Goal: Information Seeking & Learning: Learn about a topic

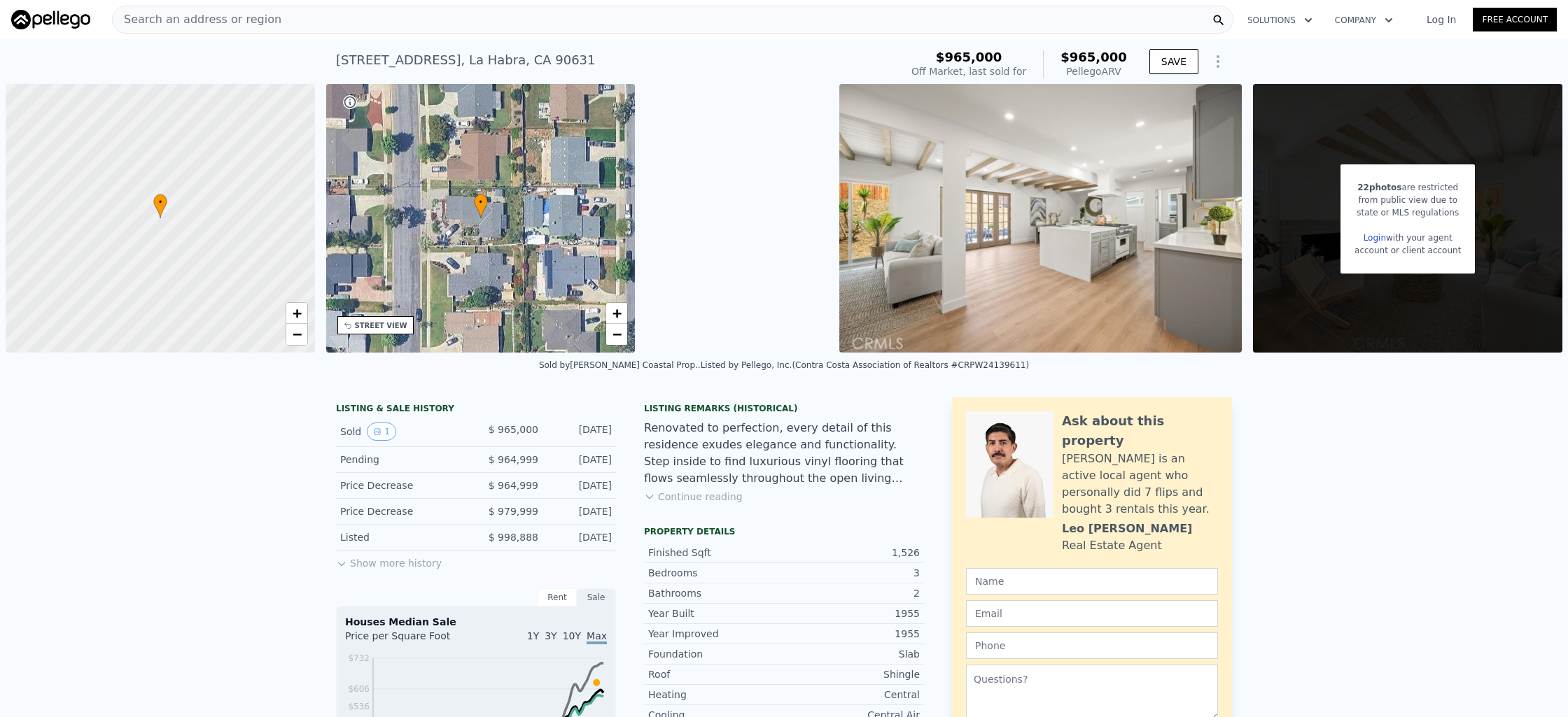
click at [537, 26] on div "Search an address or region" at bounding box center [673, 19] width 1121 height 28
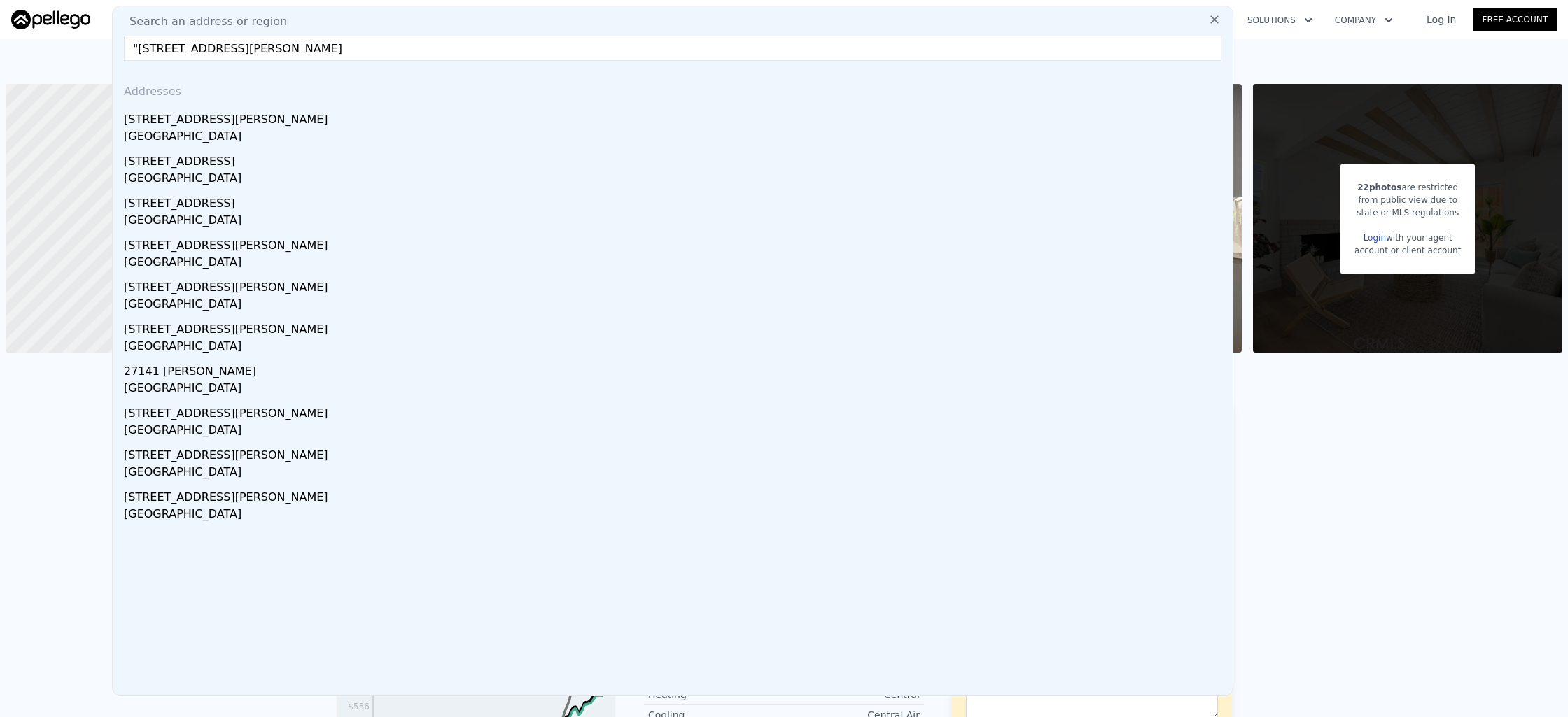
click at [140, 50] on input ""[STREET_ADDRESS][PERSON_NAME]" at bounding box center [673, 48] width 1098 height 25
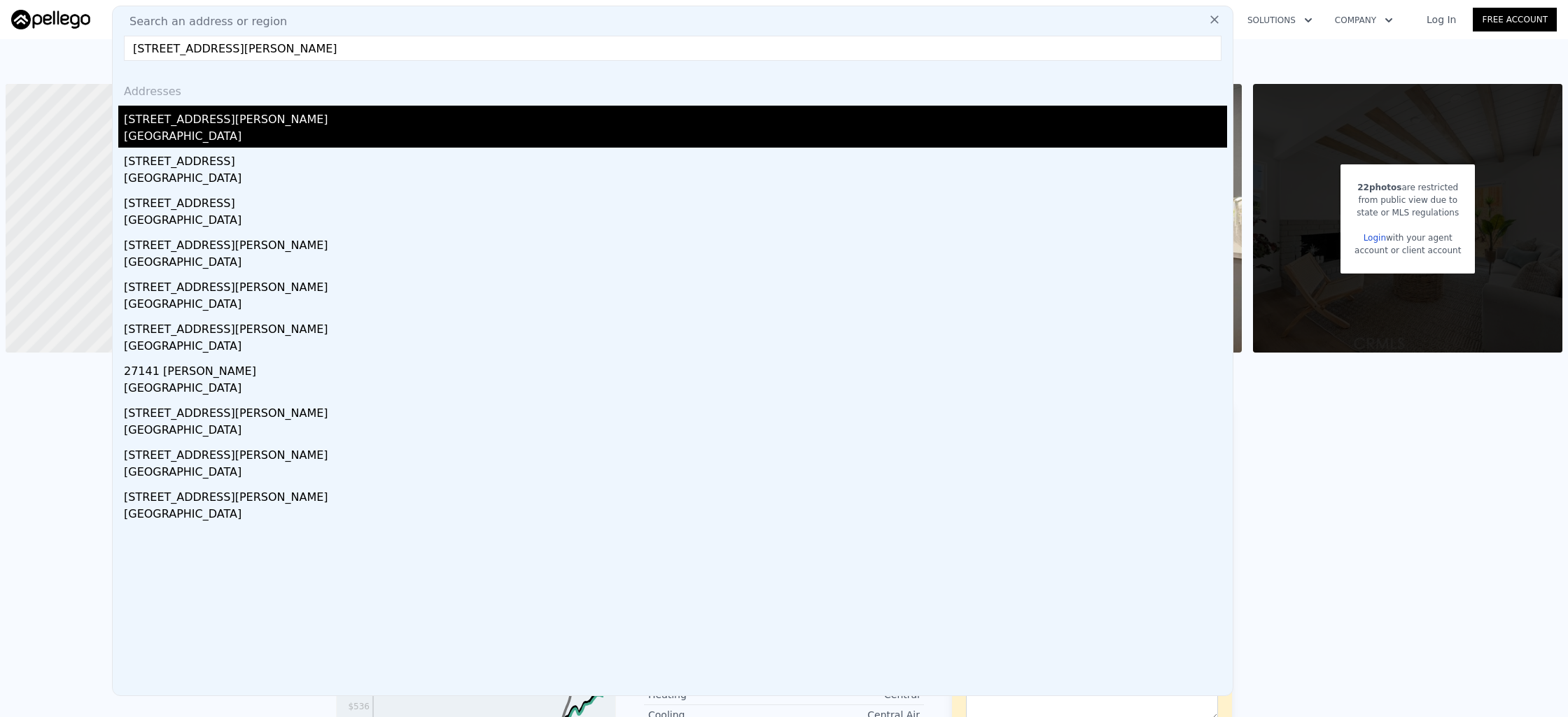
type input "[STREET_ADDRESS][PERSON_NAME]"
click at [341, 131] on div "[GEOGRAPHIC_DATA]" at bounding box center [675, 138] width 1104 height 20
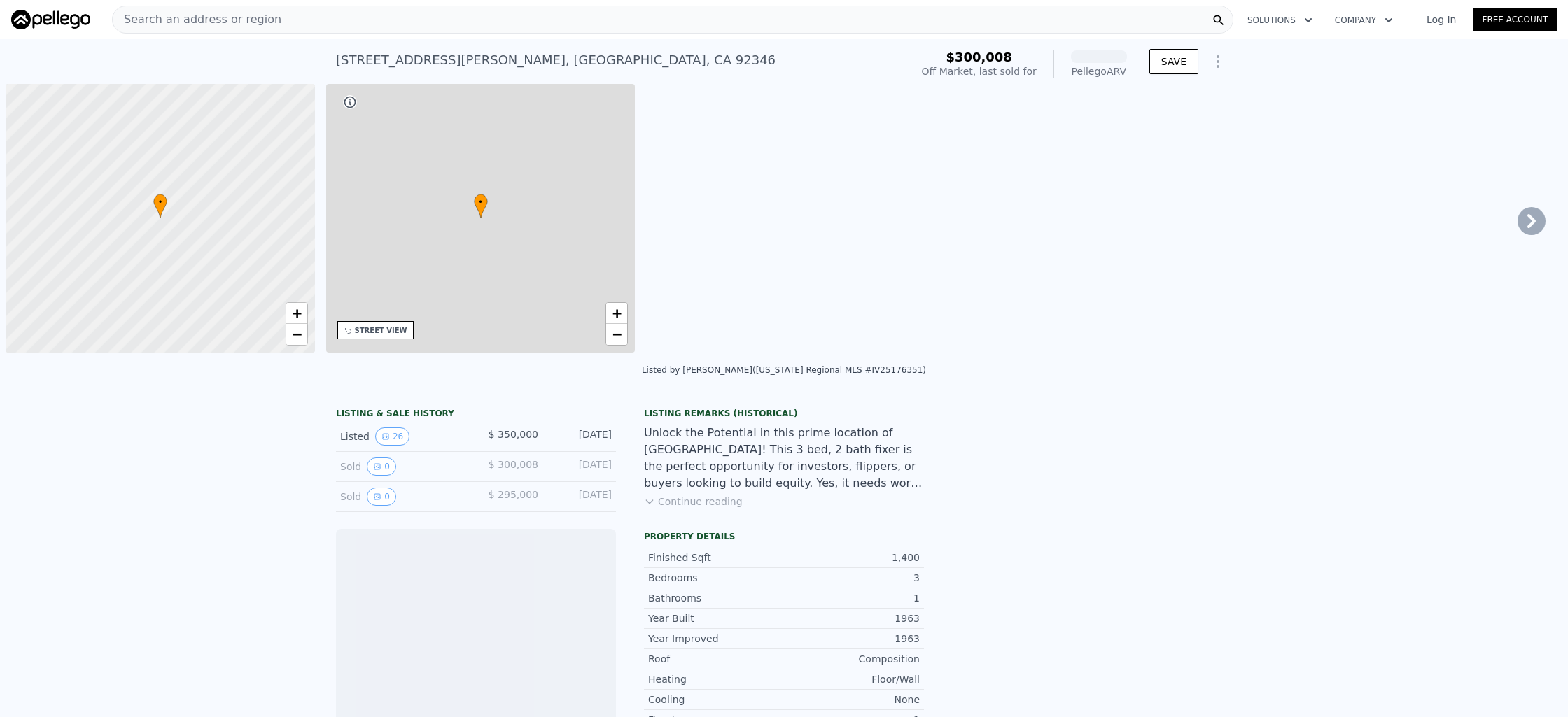
scroll to position [0, 6]
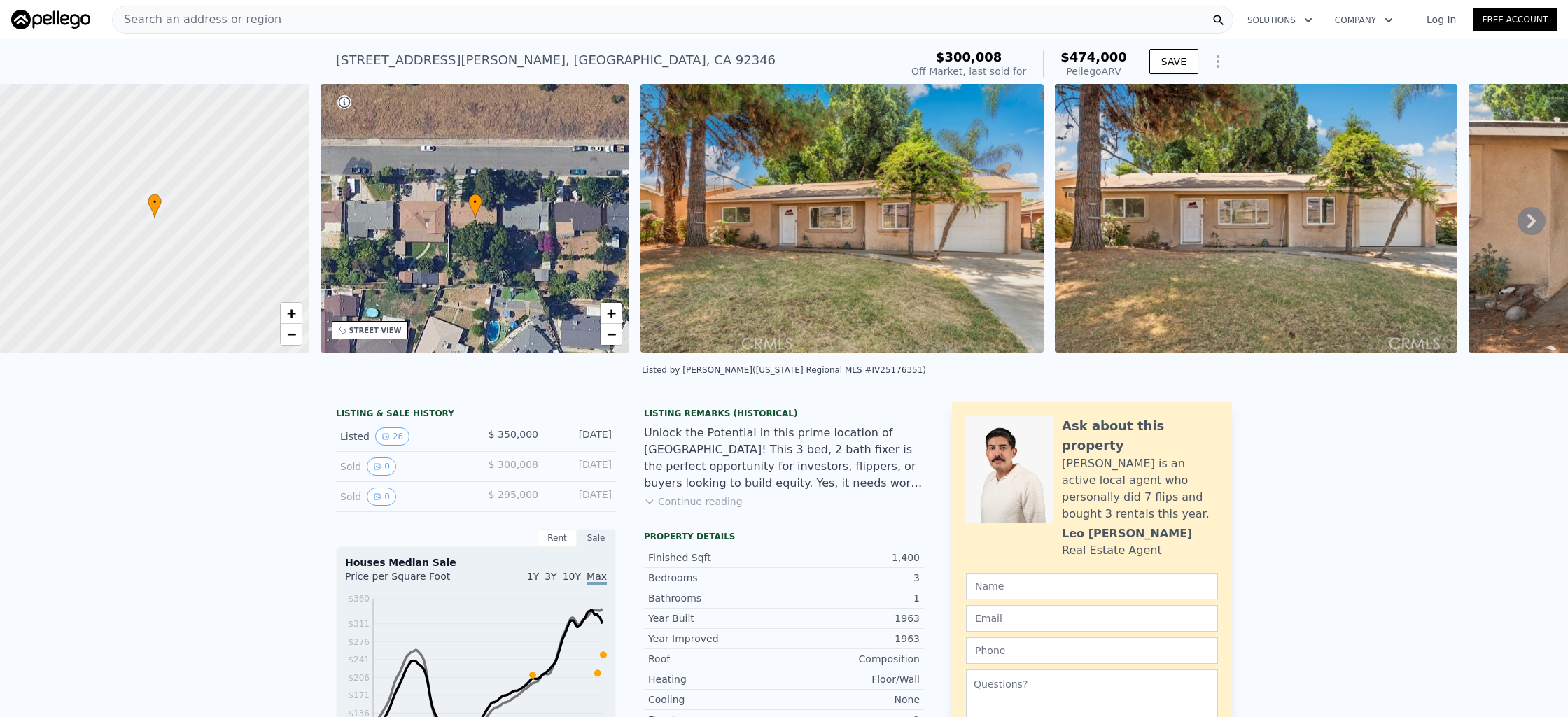
click at [558, 20] on div "Search an address or region" at bounding box center [673, 19] width 1121 height 28
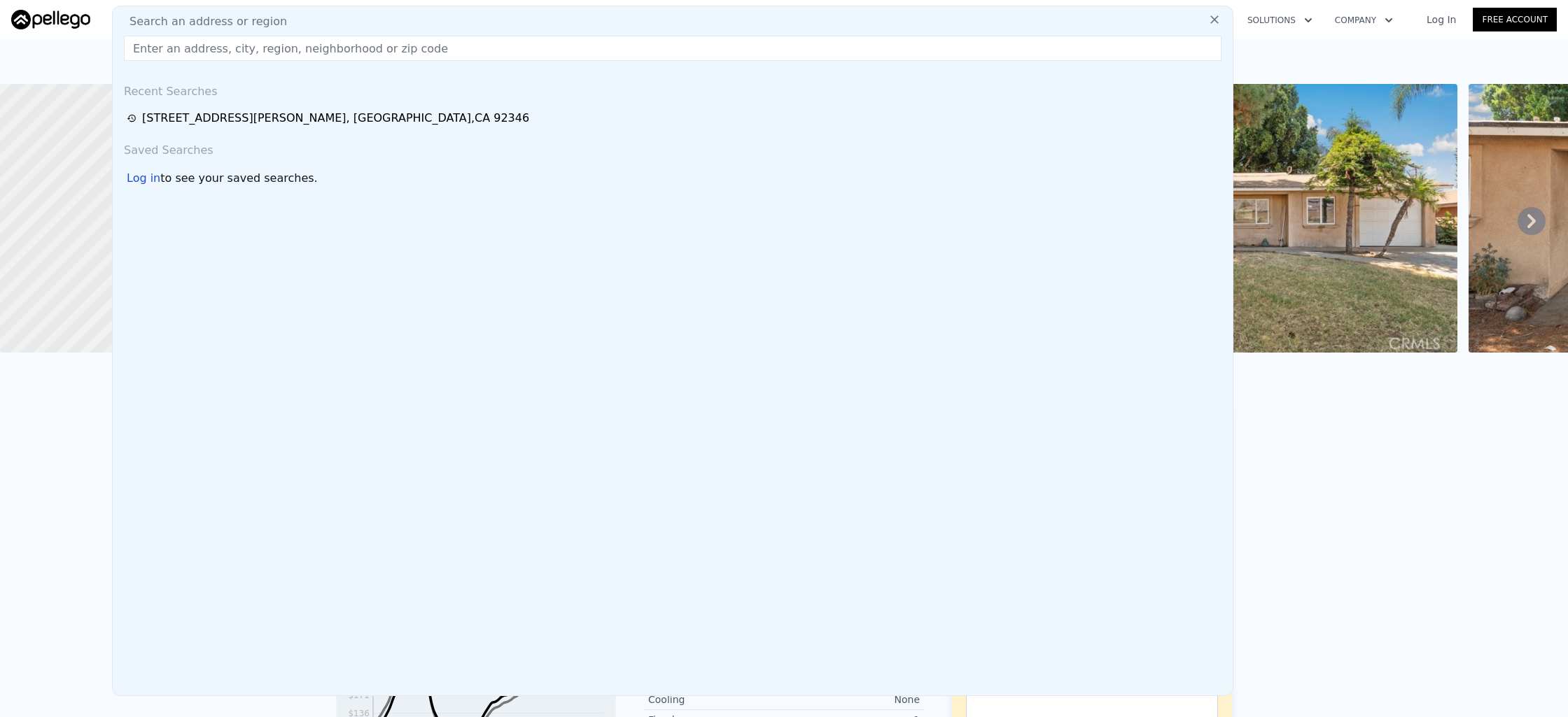
click at [512, 57] on input "text" at bounding box center [673, 48] width 1098 height 25
paste input "[STREET_ADDRESS]"
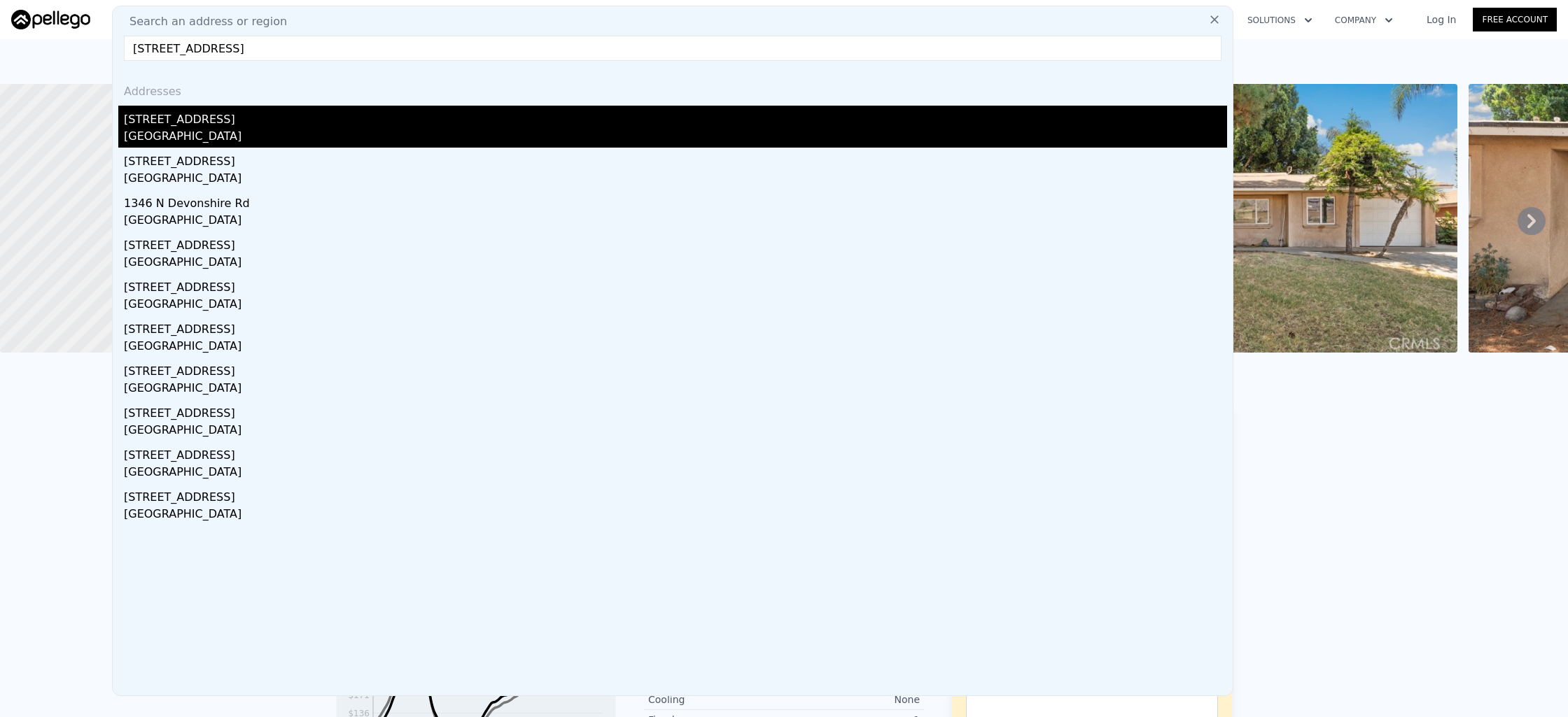
type input "[STREET_ADDRESS]"
click at [501, 117] on div "[STREET_ADDRESS]" at bounding box center [675, 116] width 1104 height 22
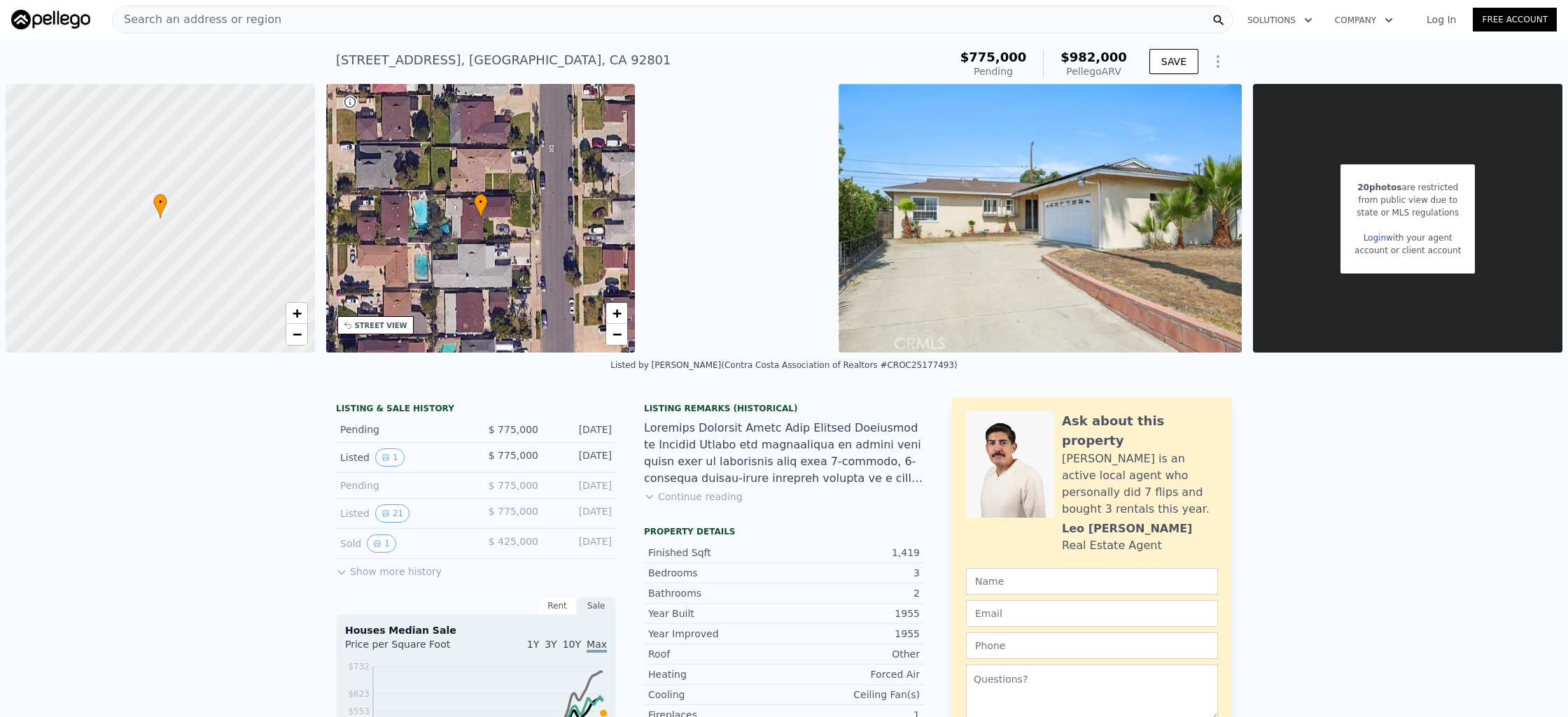
click at [1078, 53] on span "$982,000" at bounding box center [1094, 57] width 66 height 15
drag, startPoint x: 321, startPoint y: 60, endPoint x: 586, endPoint y: 63, distance: 265.0
click at [586, 63] on div "[STREET_ADDRESS] Pending from $775k (~ARV $982k ) $775,000 Pending $982,000 Pel…" at bounding box center [784, 61] width 1568 height 45
copy div "[STREET_ADDRESS] Pending from $775k (~ARV $982k )"
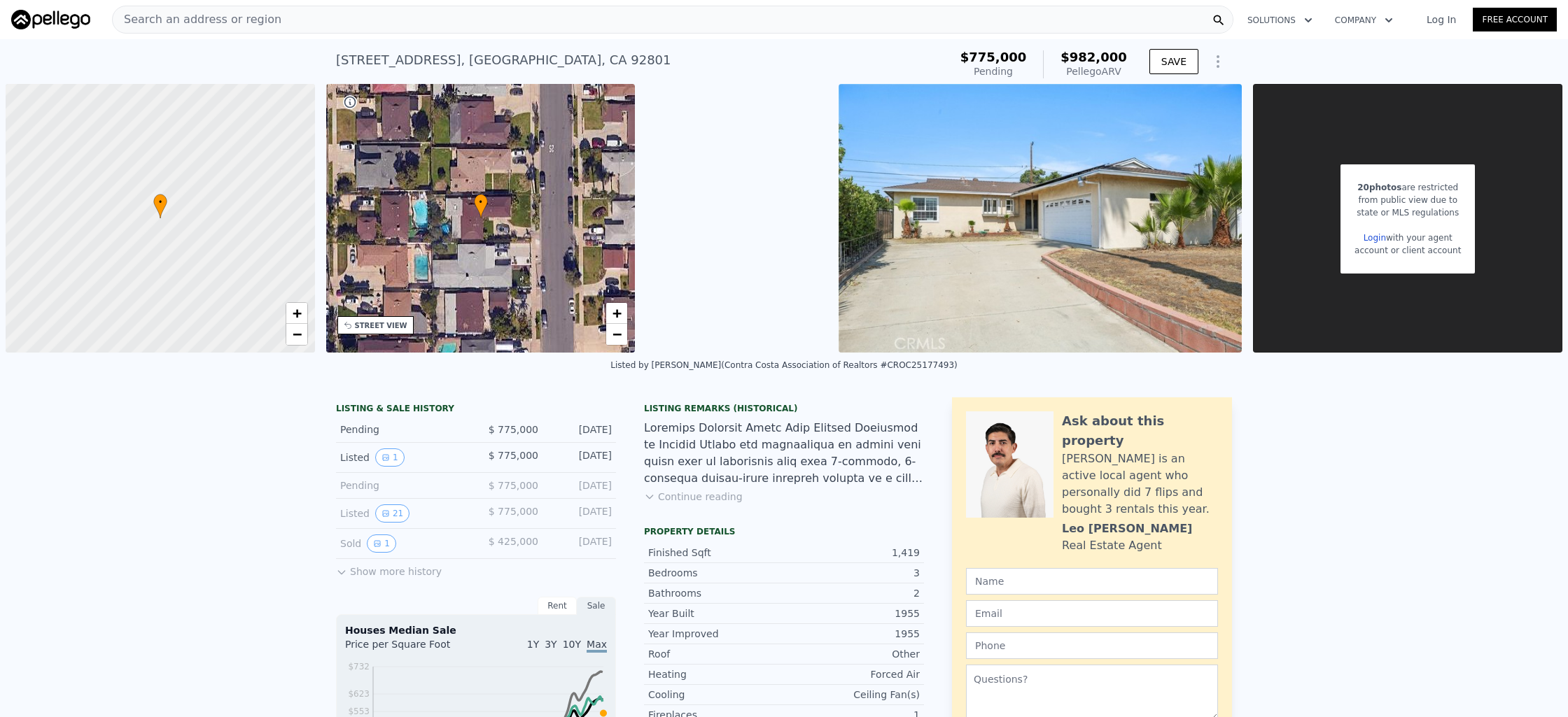
click at [568, 28] on div "Search an address or region" at bounding box center [673, 19] width 1121 height 28
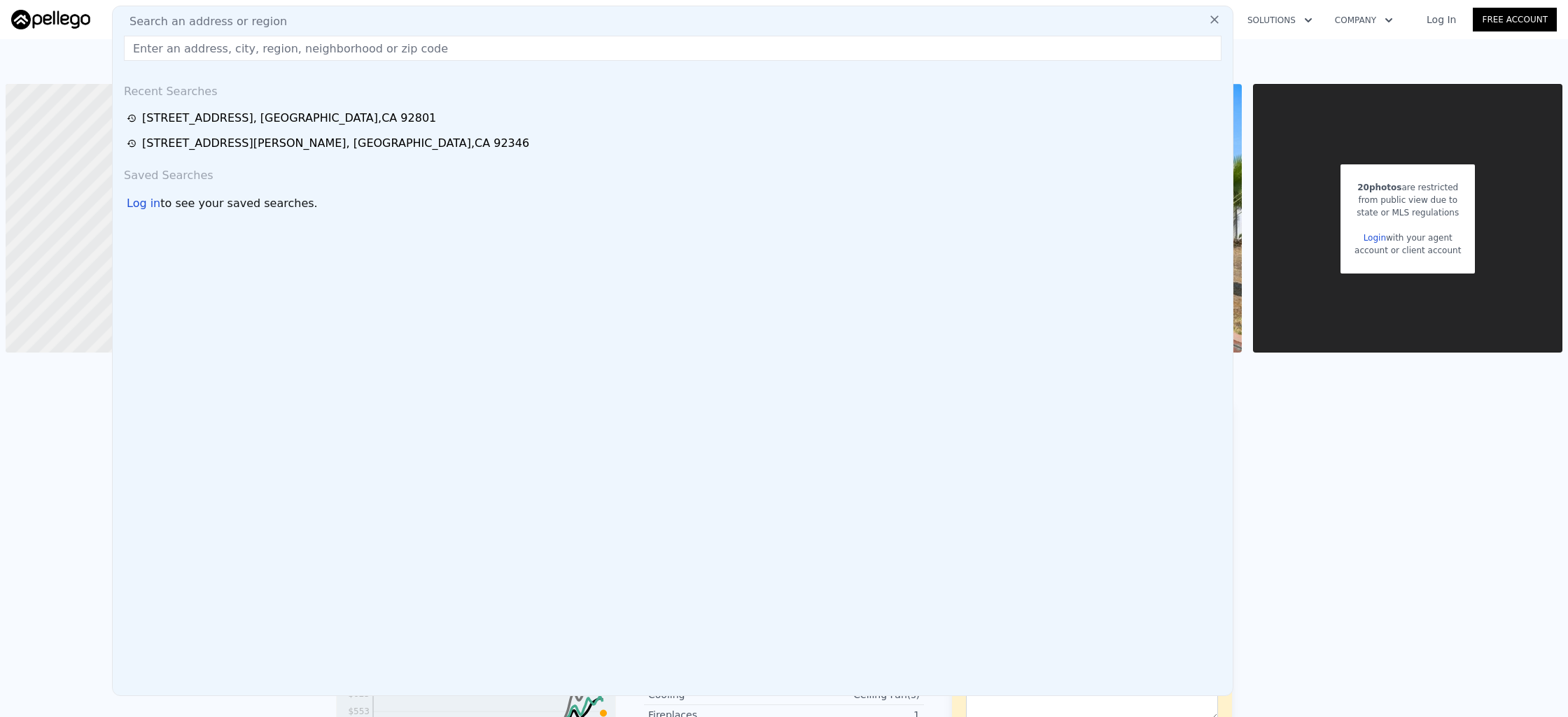
click at [574, 15] on div "Search an address or region" at bounding box center [673, 22] width 1108 height 17
click at [501, 45] on input "text" at bounding box center [673, 48] width 1098 height 25
paste input "[STREET_ADDRESS]"
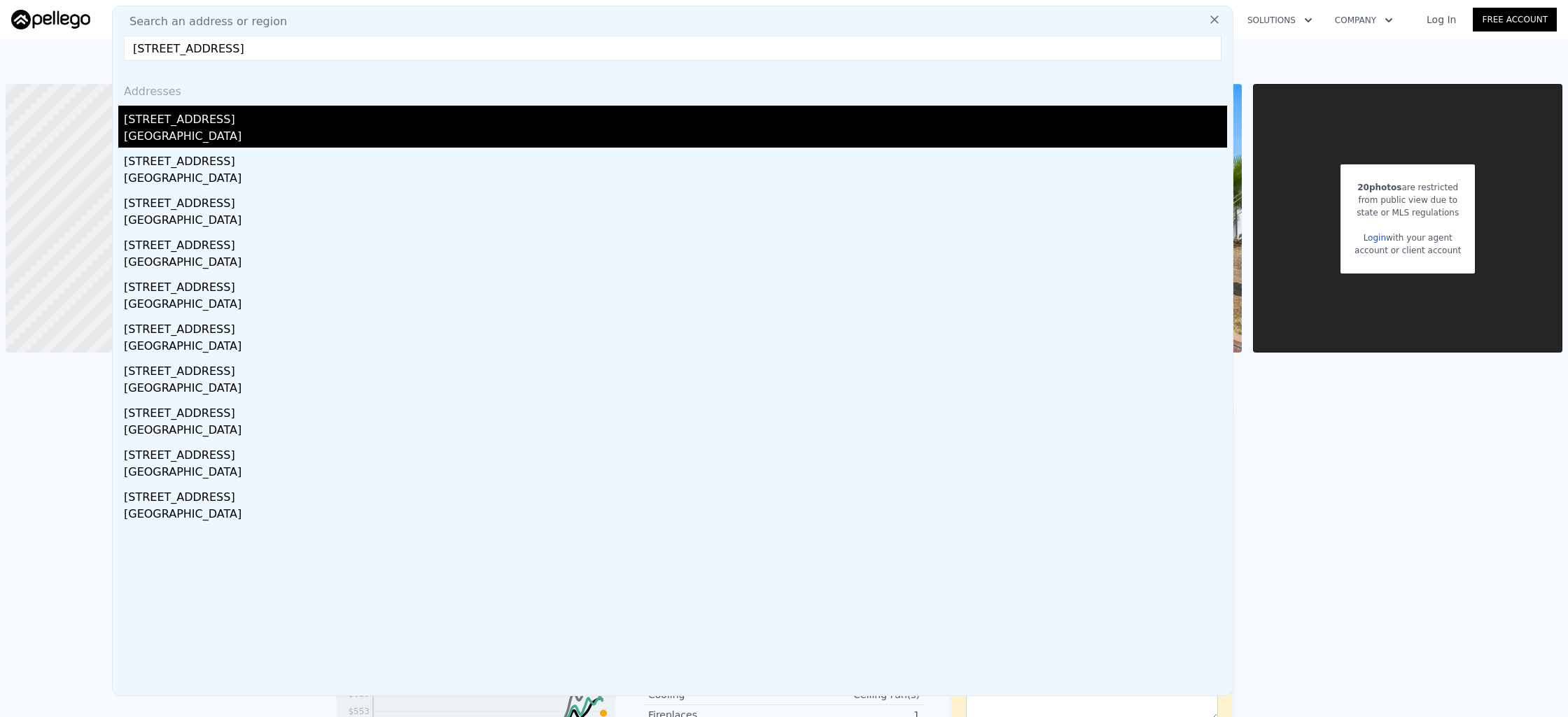
type input "[STREET_ADDRESS]"
click at [294, 123] on div "[STREET_ADDRESS]" at bounding box center [675, 116] width 1104 height 22
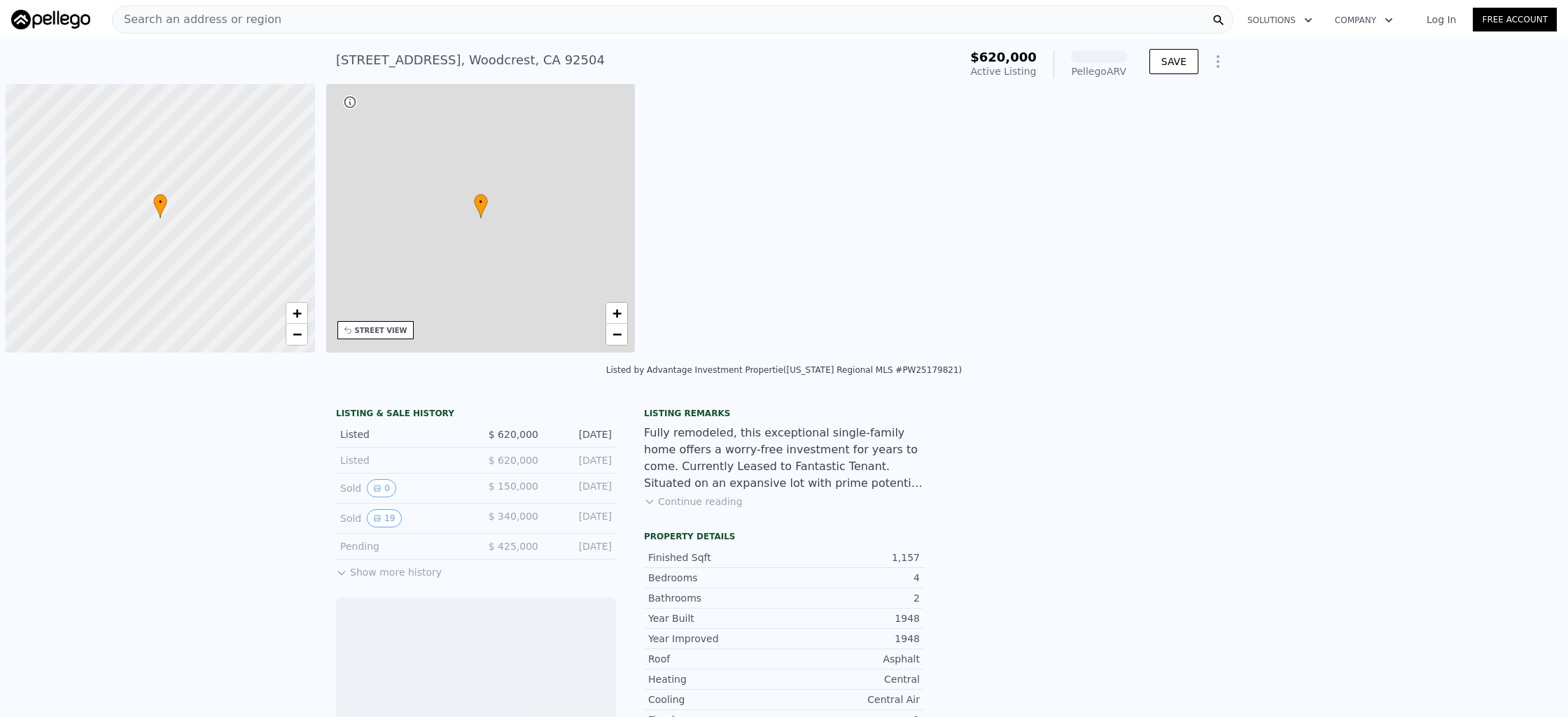
scroll to position [0, 6]
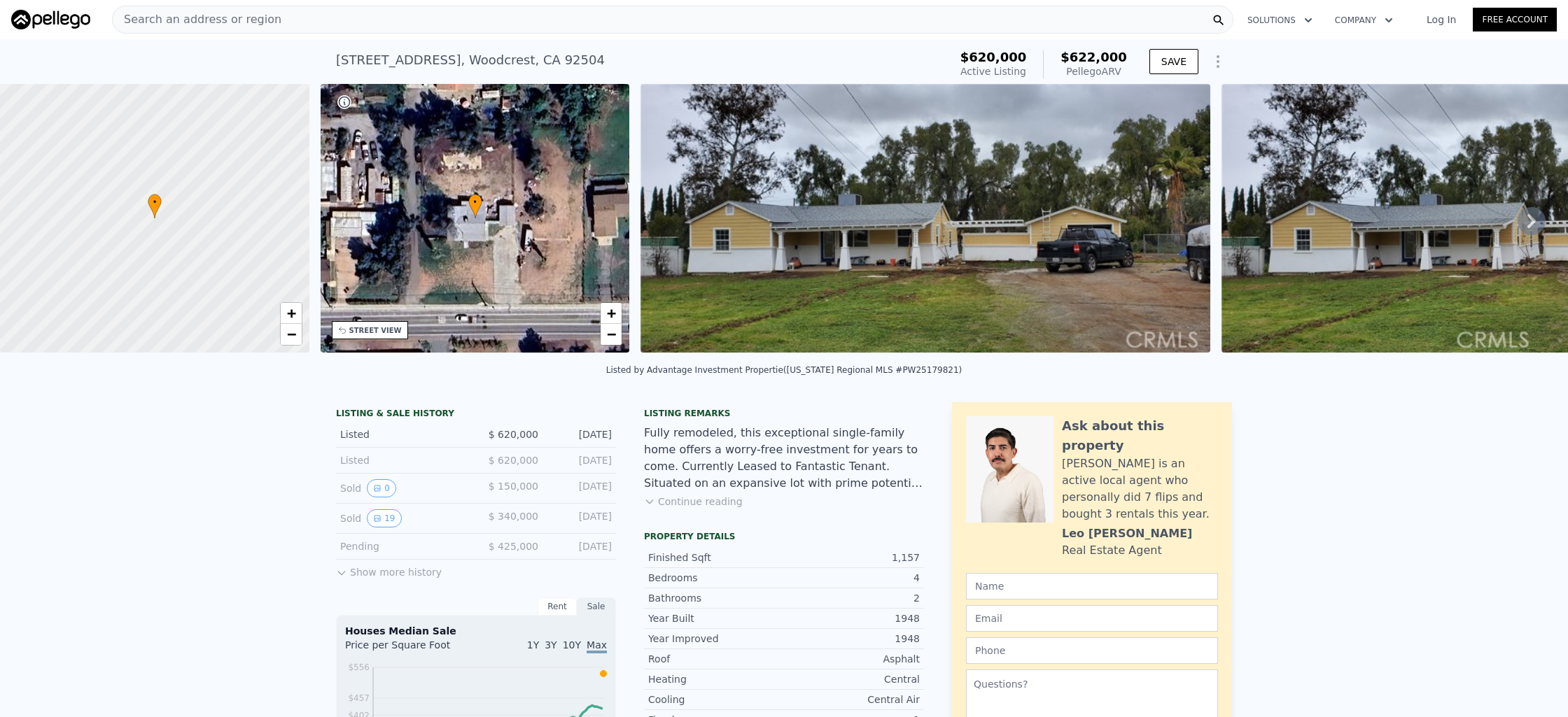
click at [670, 19] on div "Search an address or region" at bounding box center [673, 19] width 1121 height 28
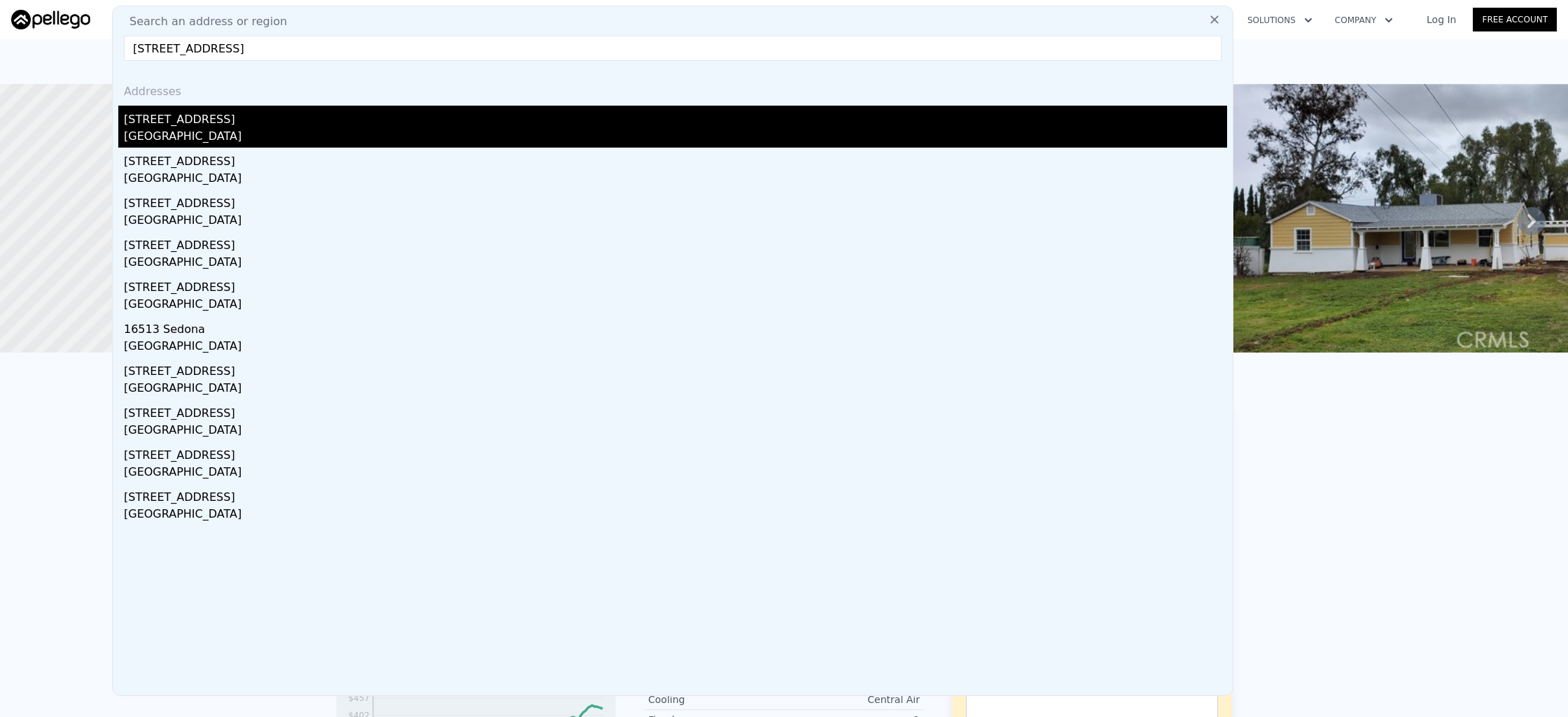
type input "[STREET_ADDRESS]"
click at [507, 116] on div "[STREET_ADDRESS]" at bounding box center [675, 116] width 1104 height 22
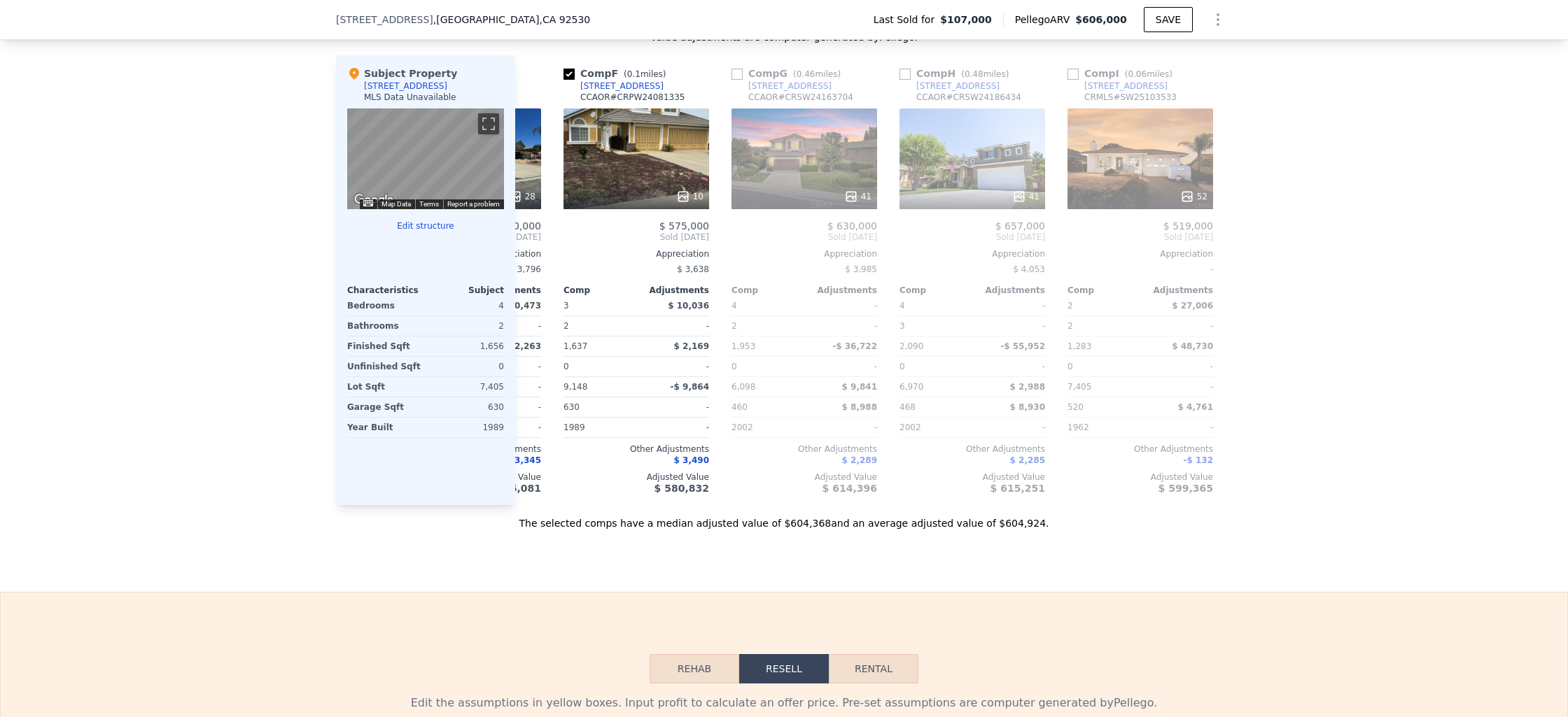
scroll to position [0, 807]
click at [450, 24] on span ", [GEOGRAPHIC_DATA]" at bounding box center [512, 20] width 157 height 14
click at [450, 23] on span ", [GEOGRAPHIC_DATA]" at bounding box center [512, 20] width 157 height 14
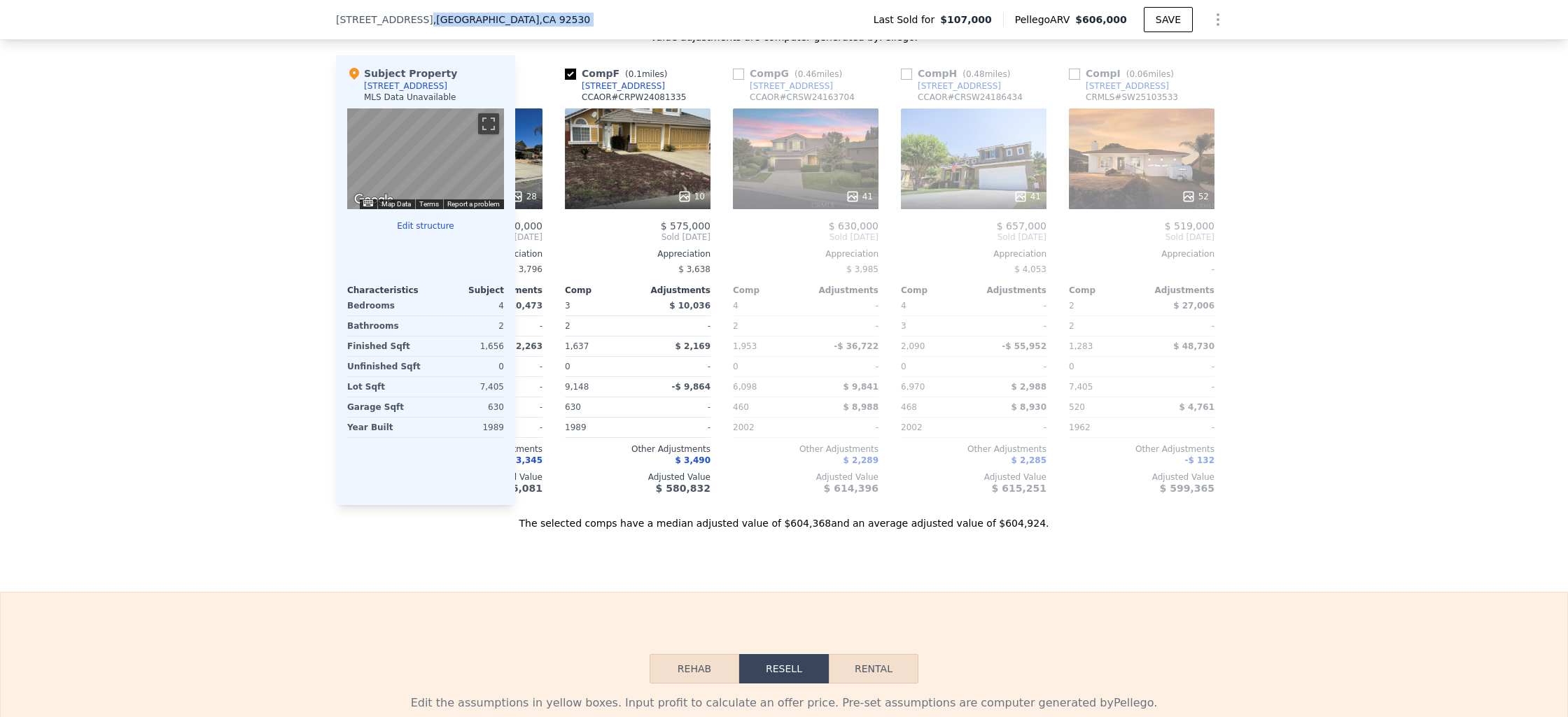
click at [451, 22] on span ", [GEOGRAPHIC_DATA]" at bounding box center [512, 20] width 157 height 14
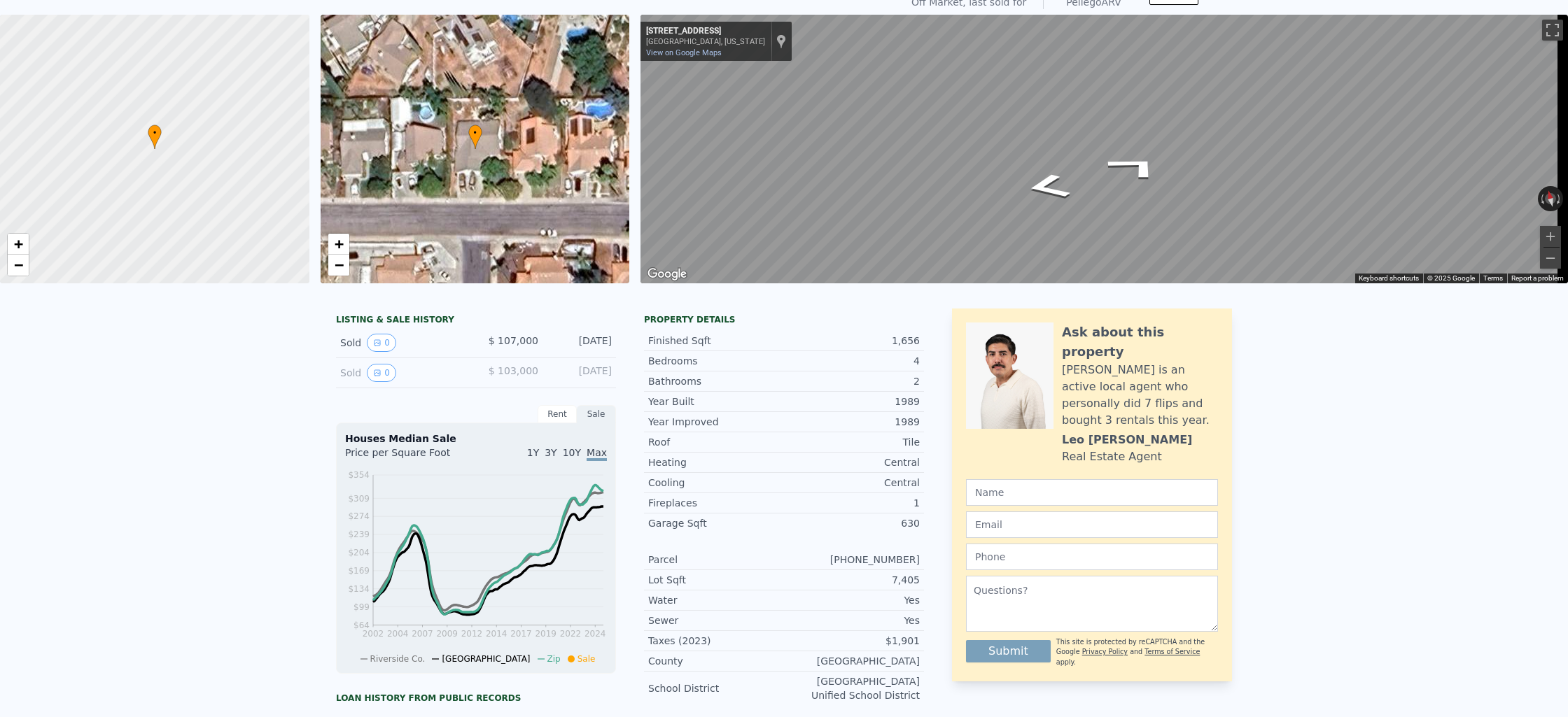
scroll to position [0, 0]
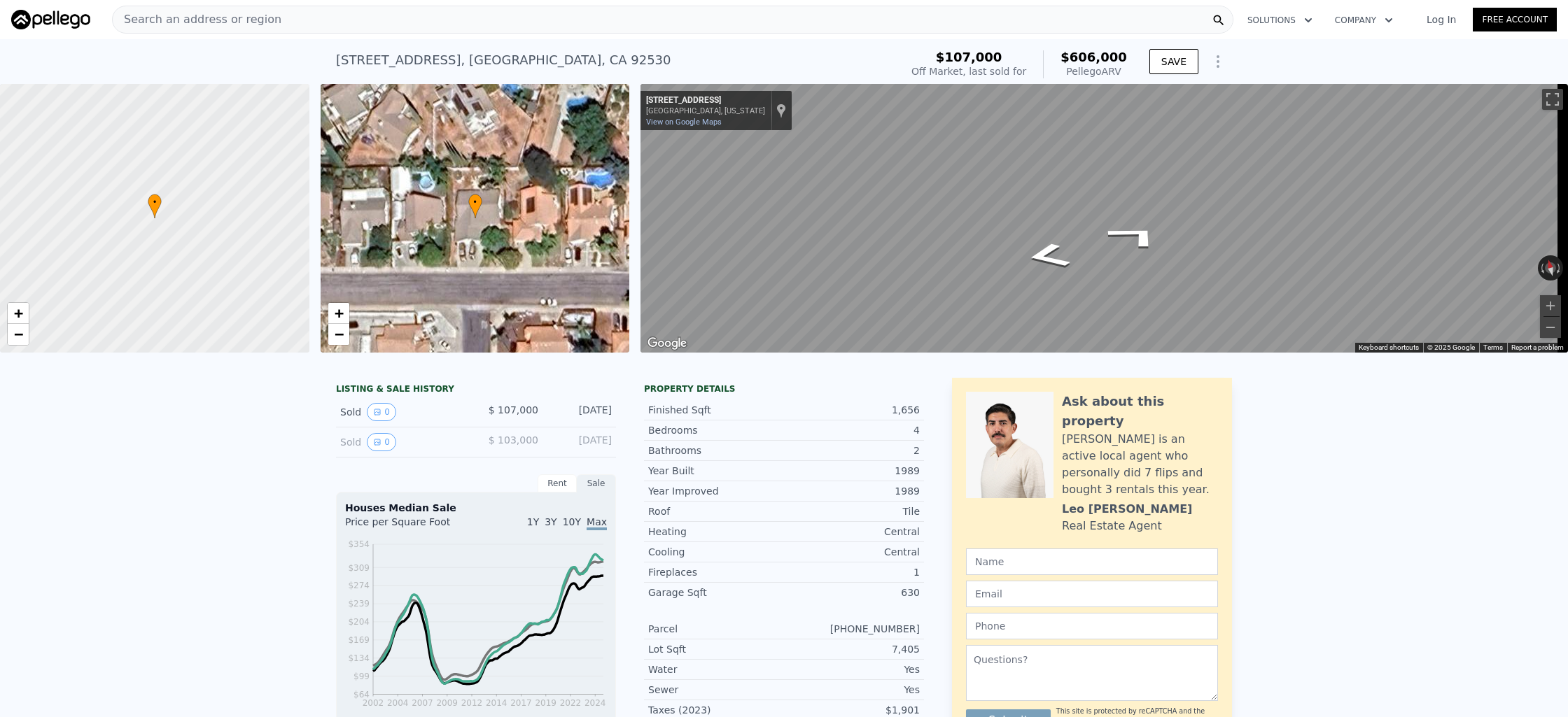
click at [353, 12] on div "Search an address or region" at bounding box center [673, 19] width 1121 height 28
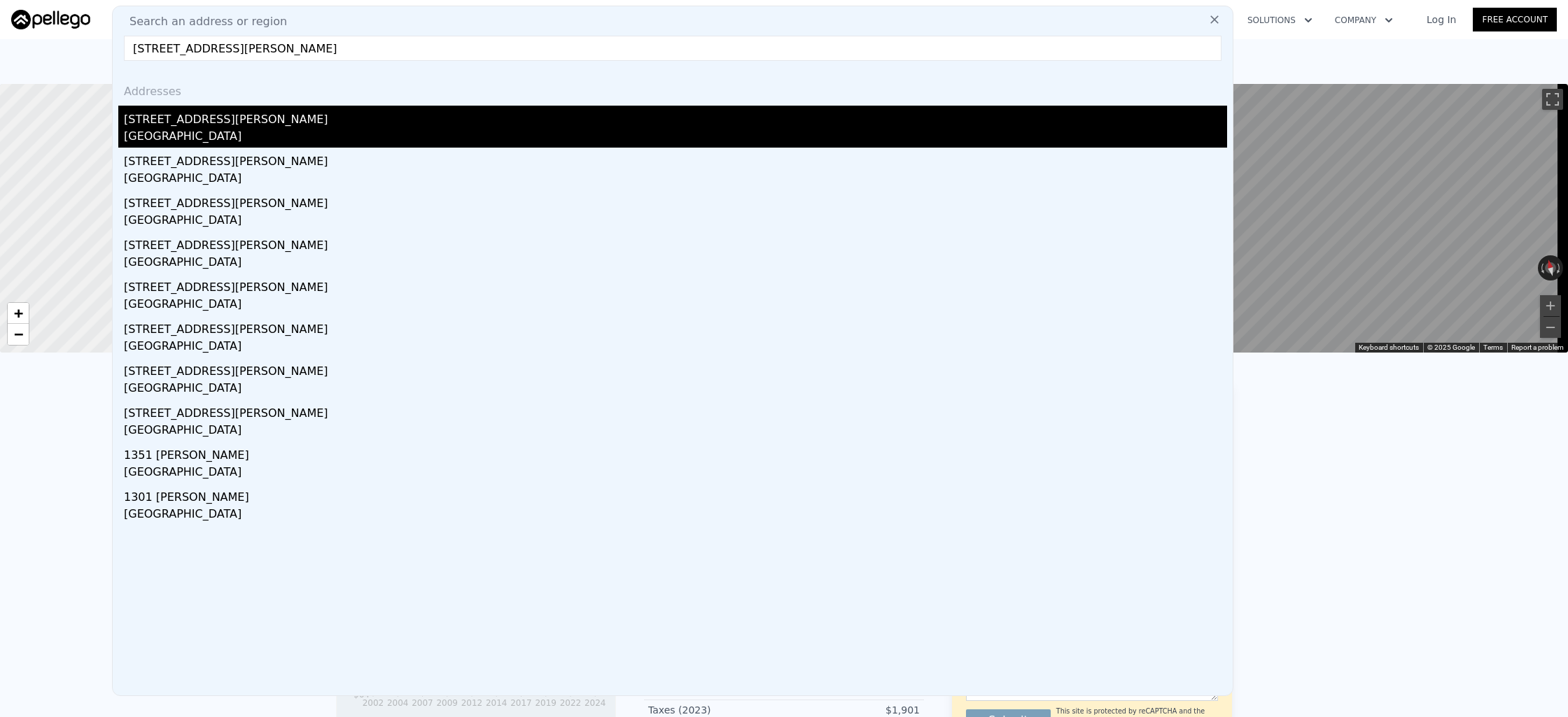
type input "[STREET_ADDRESS][PERSON_NAME]"
click at [334, 113] on div "[STREET_ADDRESS][PERSON_NAME]" at bounding box center [675, 116] width 1104 height 22
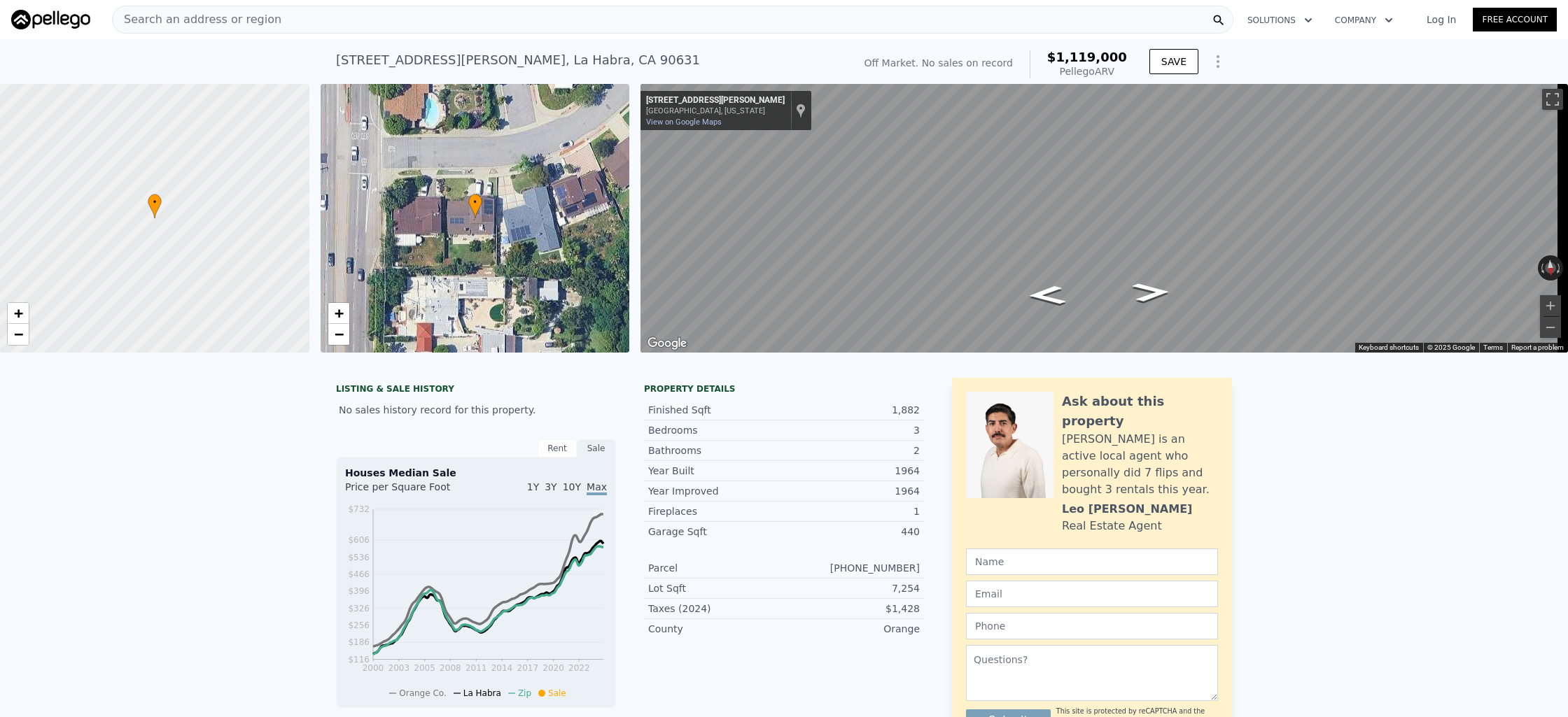
click at [1091, 56] on span "$1,119,000" at bounding box center [1087, 57] width 80 height 15
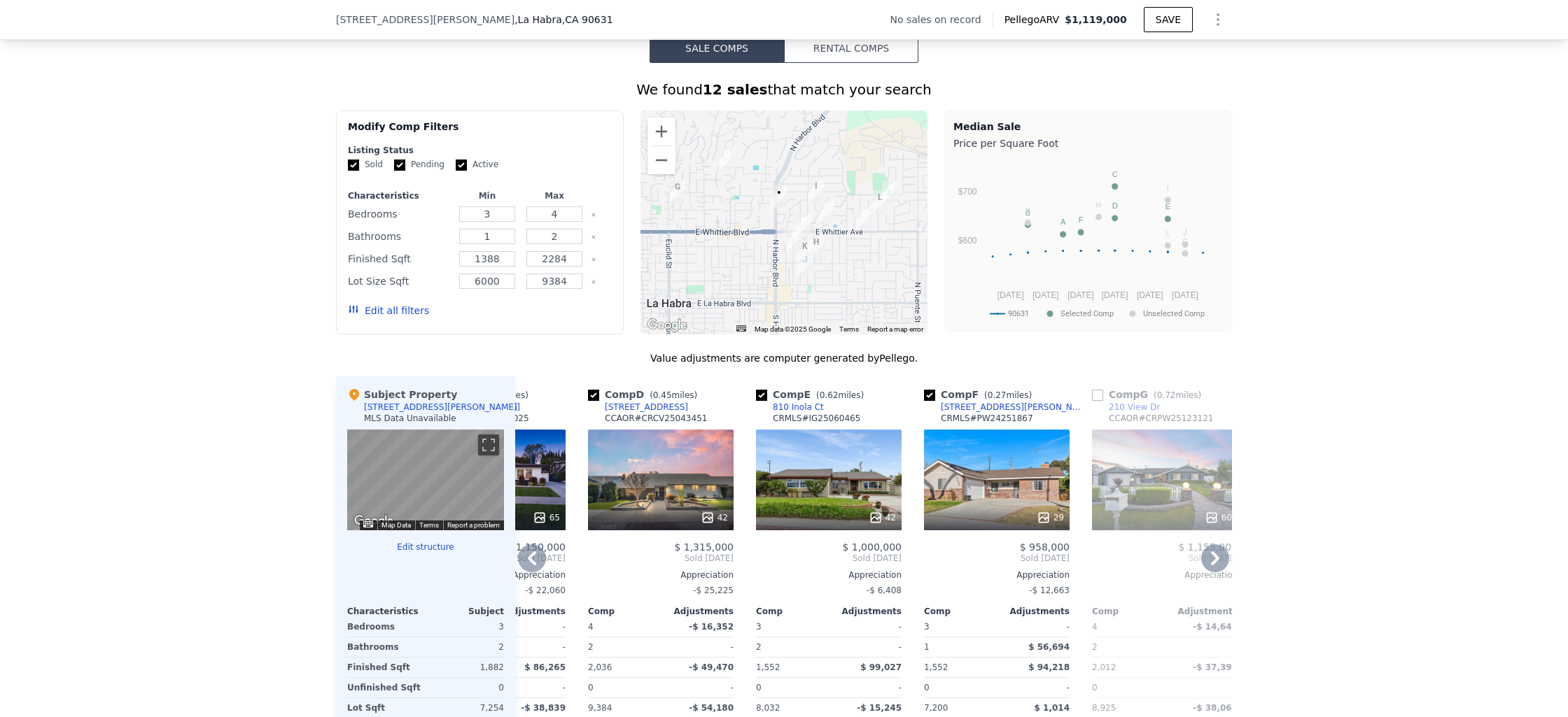
scroll to position [1024, 0]
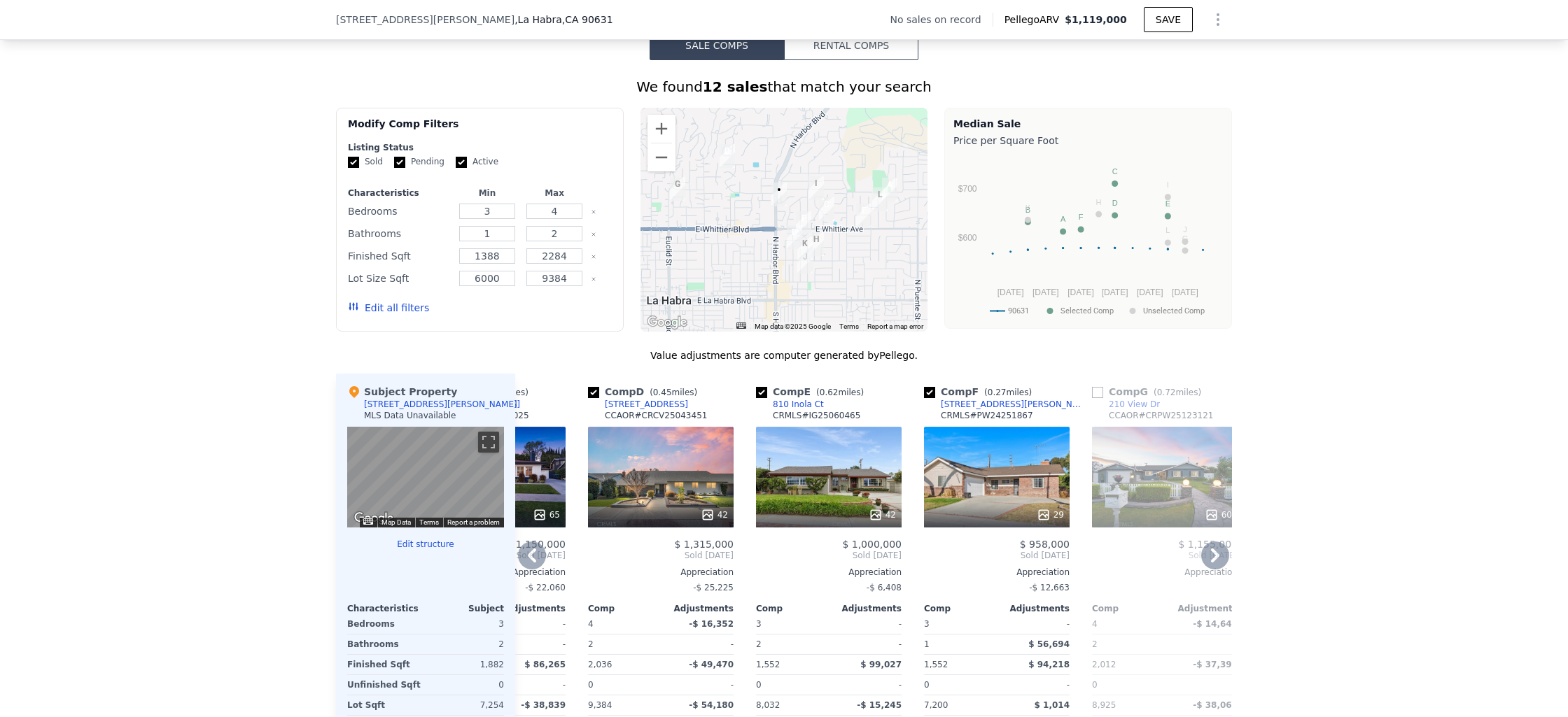
click at [1210, 570] on icon at bounding box center [1215, 555] width 28 height 28
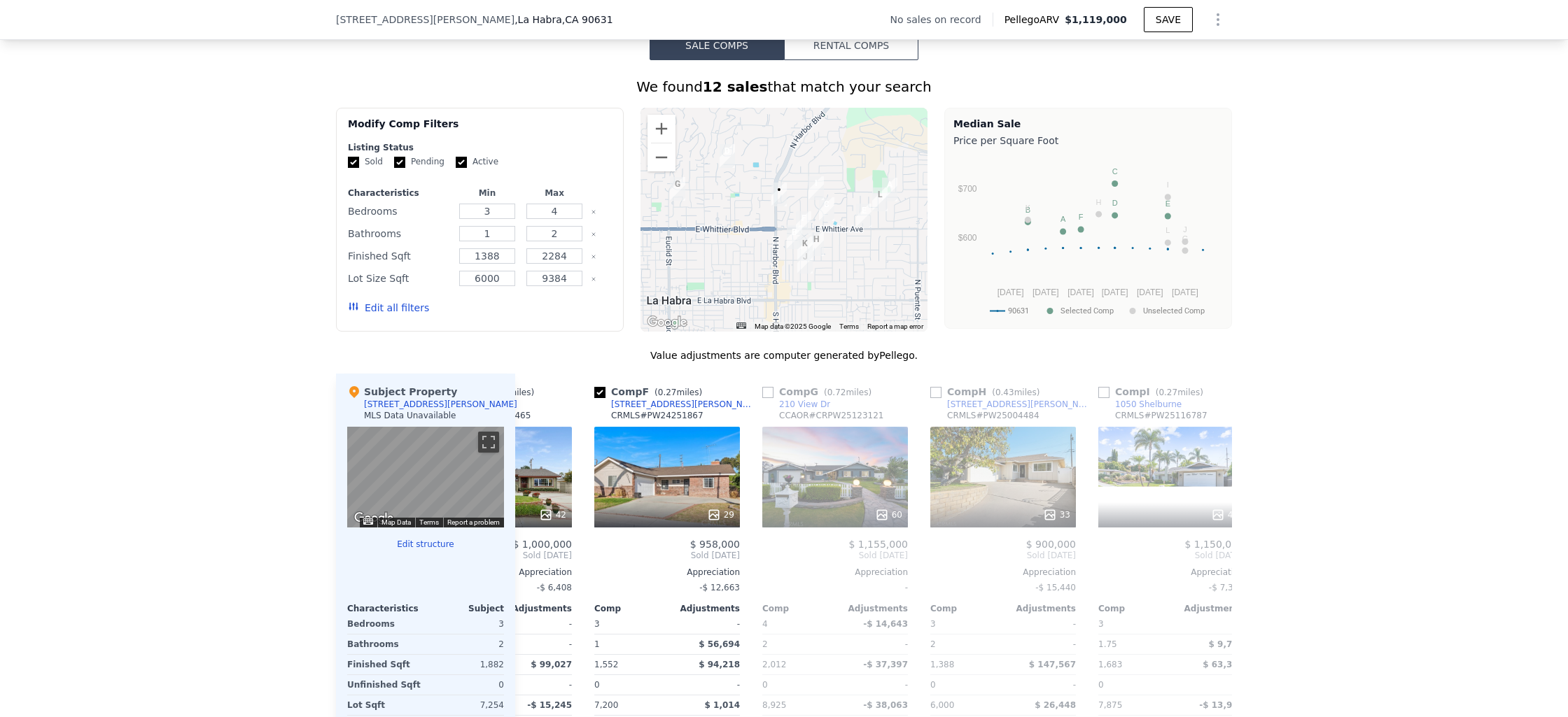
scroll to position [0, 784]
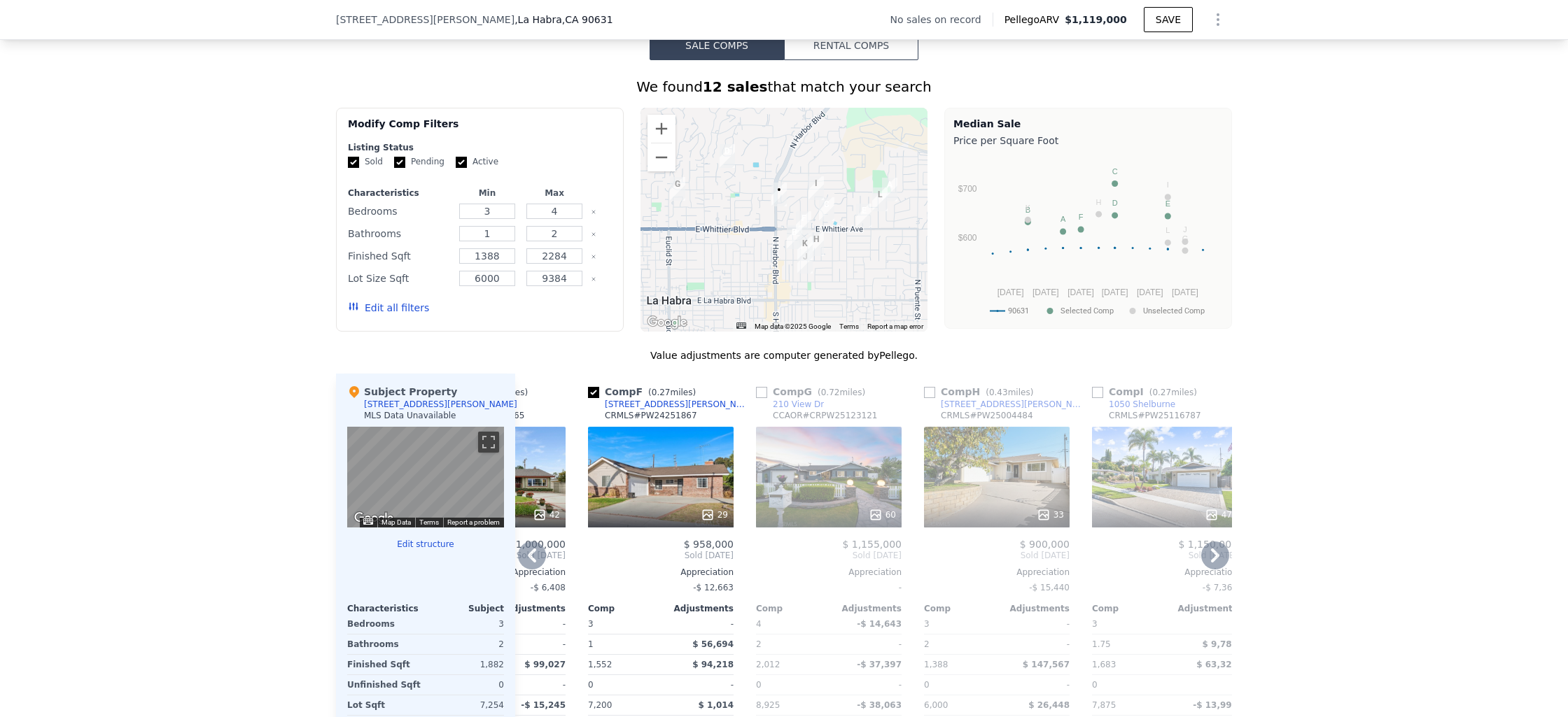
click at [1208, 570] on icon at bounding box center [1215, 555] width 28 height 28
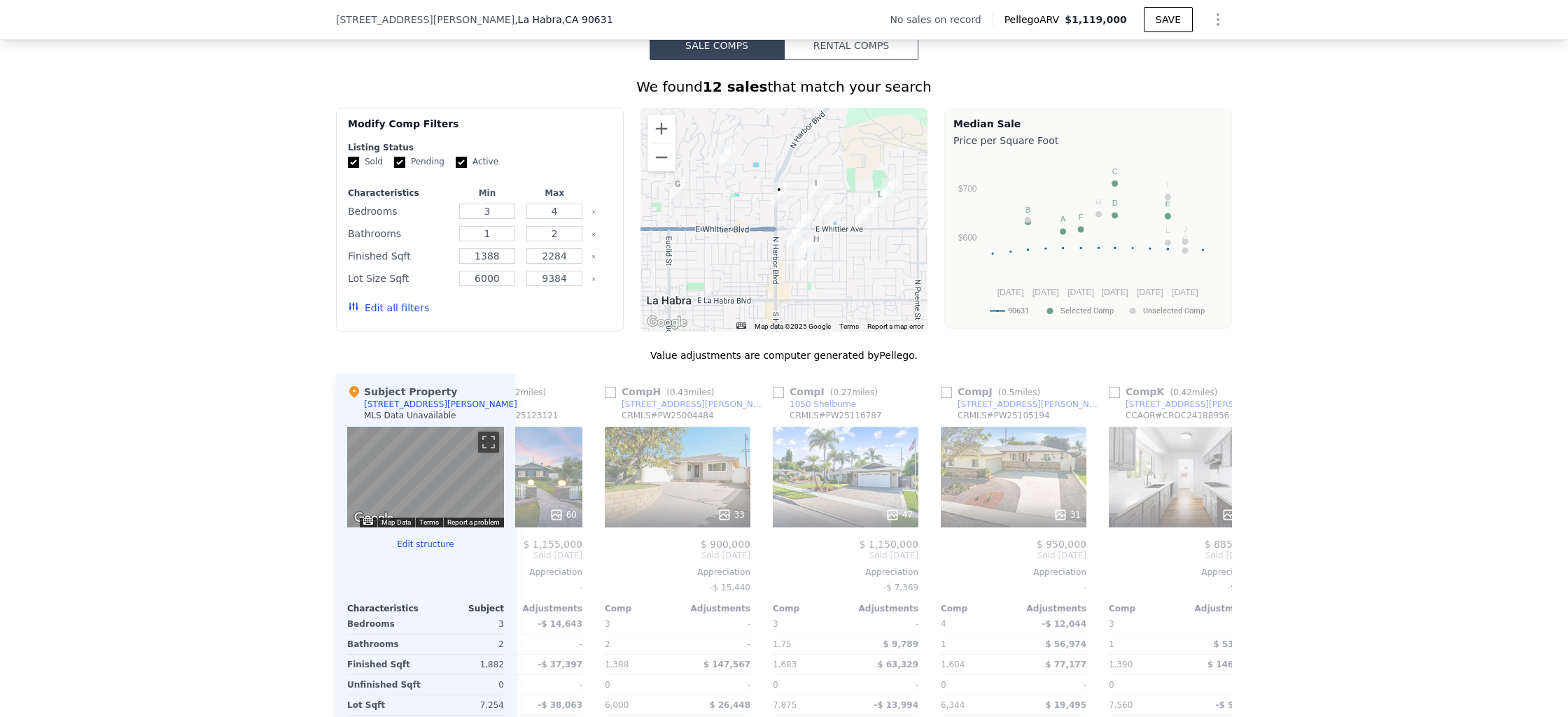
scroll to position [0, 1120]
